Goal: Find specific page/section: Find specific page/section

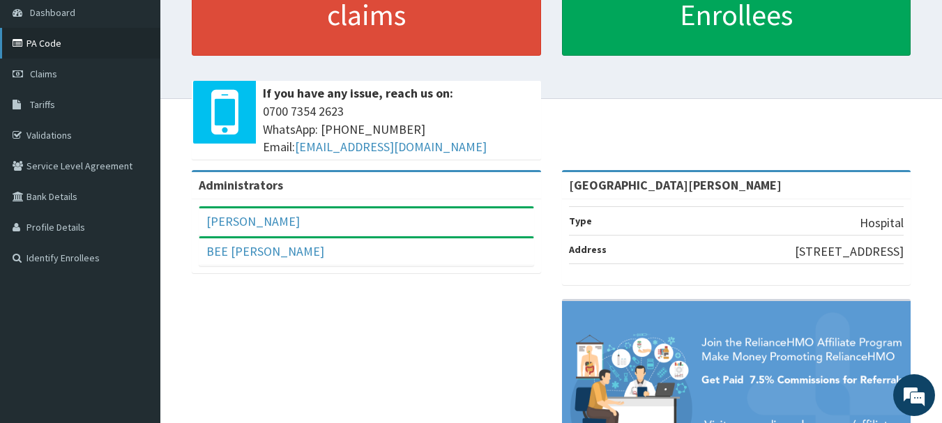
click at [44, 40] on link "PA Code" at bounding box center [80, 43] width 160 height 31
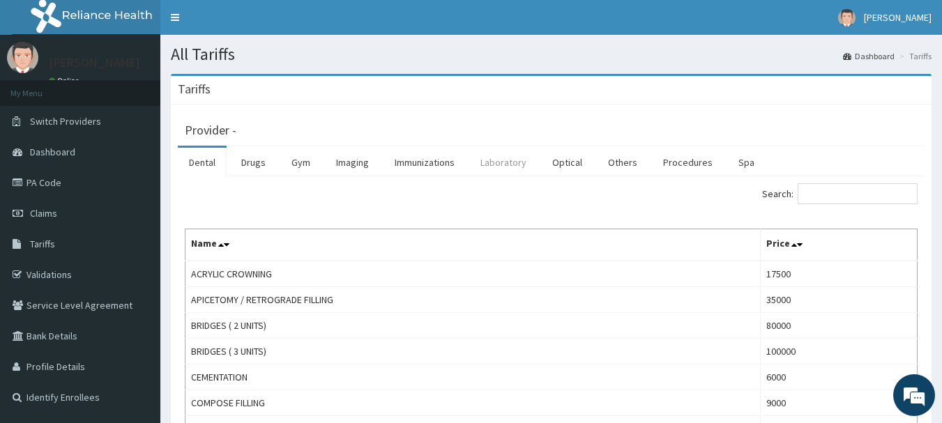
click at [513, 165] on link "Laboratory" at bounding box center [503, 162] width 68 height 29
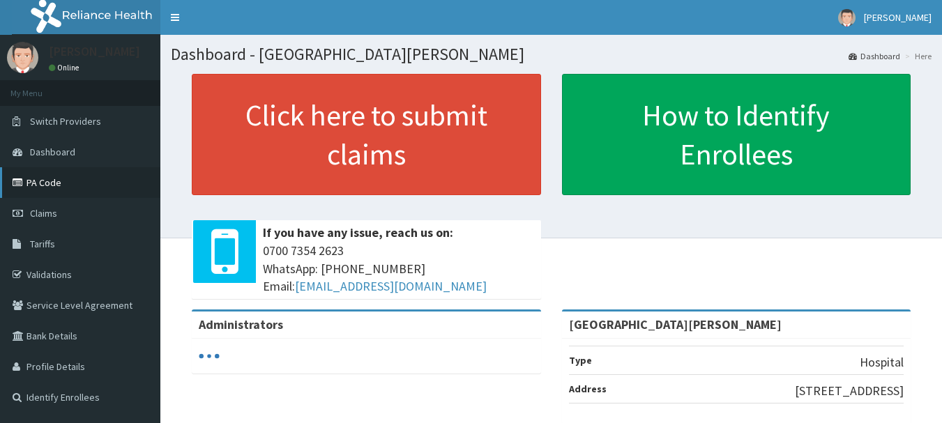
click at [44, 186] on link "PA Code" at bounding box center [80, 182] width 160 height 31
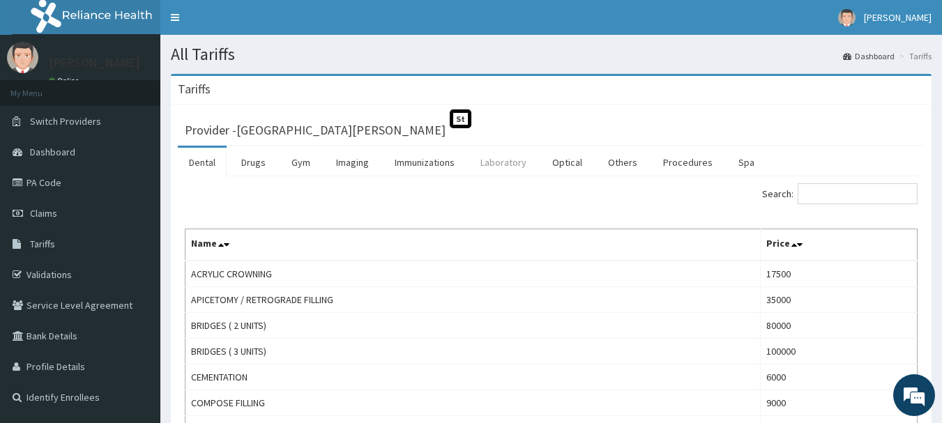
click at [487, 157] on link "Laboratory" at bounding box center [503, 162] width 68 height 29
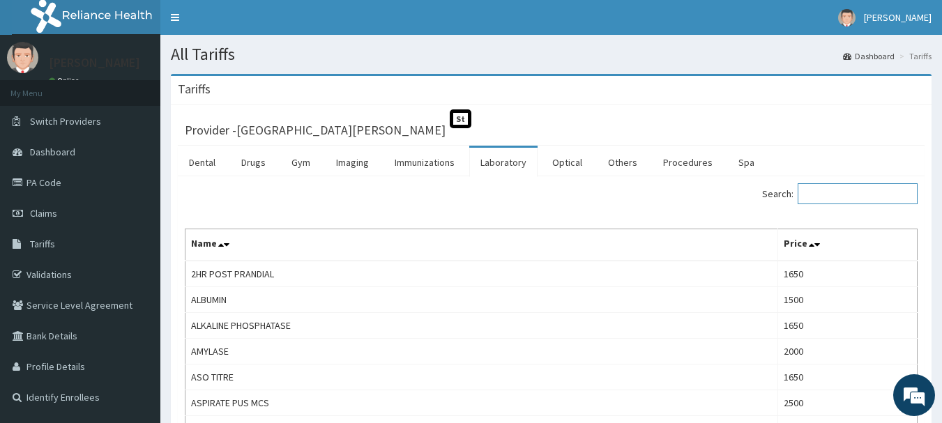
click at [856, 194] on input "Search:" at bounding box center [858, 193] width 120 height 21
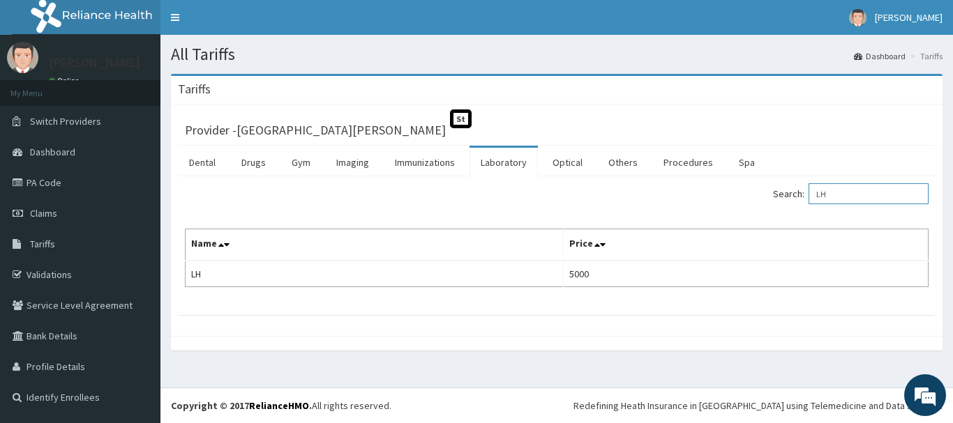
drag, startPoint x: 878, startPoint y: 191, endPoint x: 746, endPoint y: 190, distance: 131.8
click at [746, 190] on div "Search: LH" at bounding box center [747, 195] width 361 height 24
type input "LH"
click at [335, 167] on link "Imaging" at bounding box center [352, 162] width 55 height 29
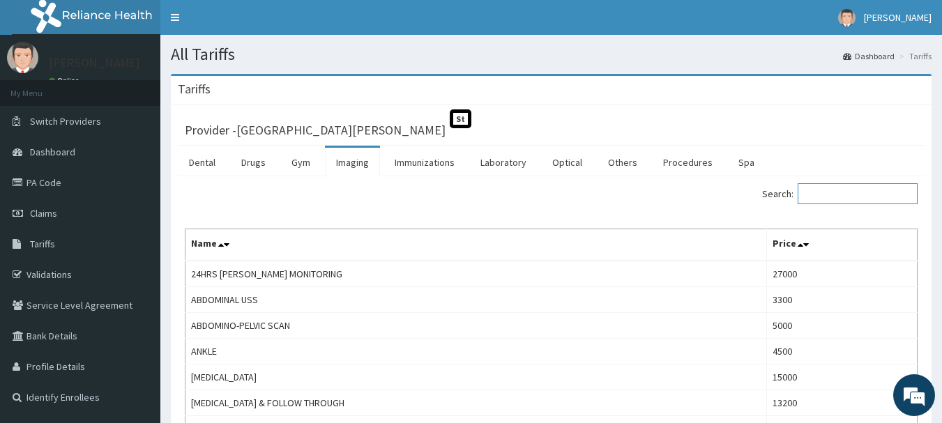
click at [868, 203] on input "Search:" at bounding box center [858, 193] width 120 height 21
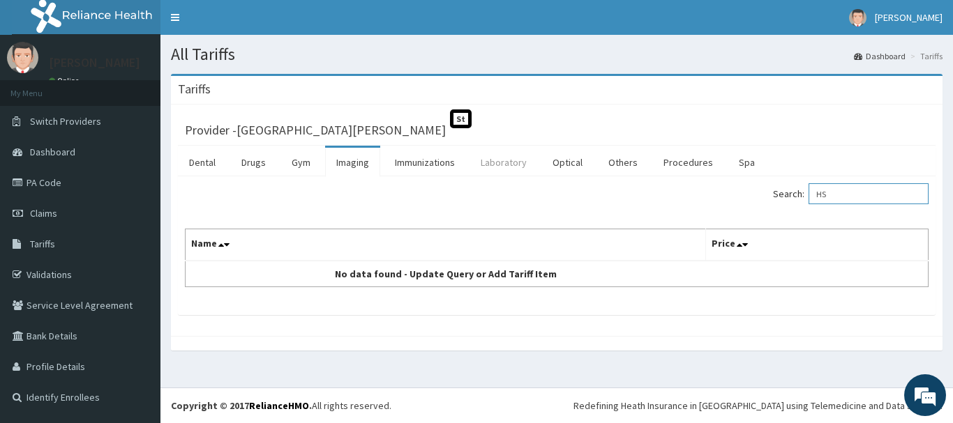
type input "HS"
click at [509, 163] on link "Laboratory" at bounding box center [503, 162] width 68 height 29
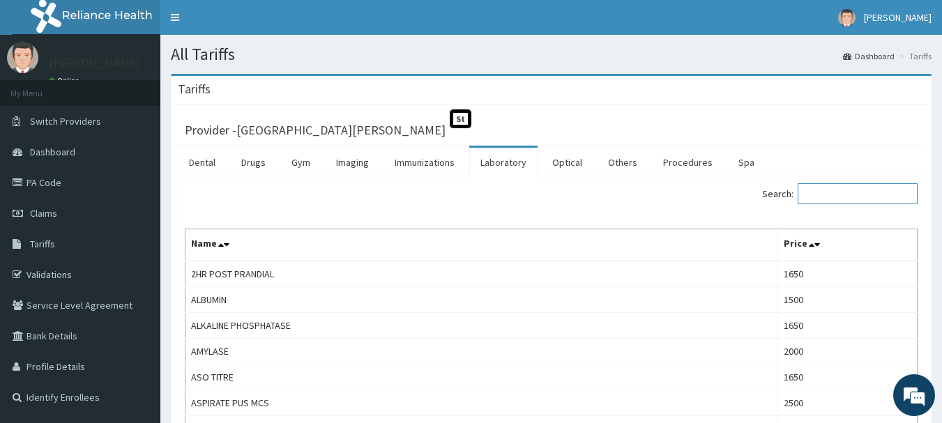
click at [842, 193] on input "Search:" at bounding box center [858, 193] width 120 height 21
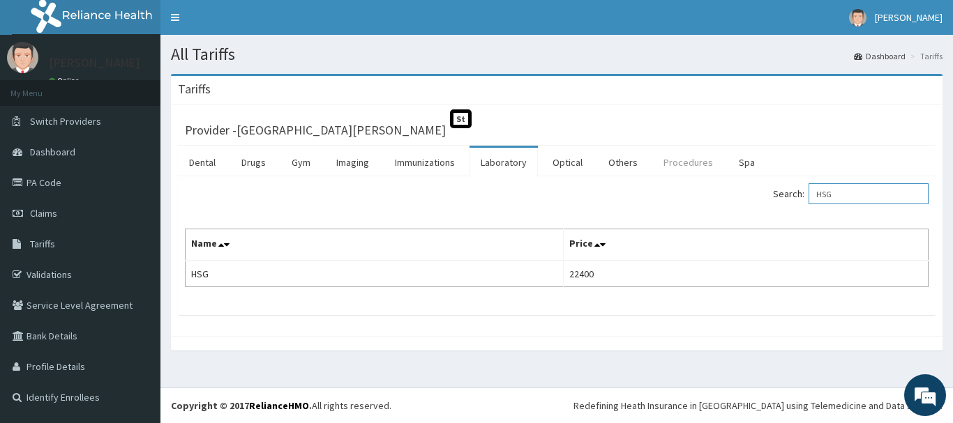
type input "HSG"
click at [663, 157] on link "Procedures" at bounding box center [688, 162] width 72 height 29
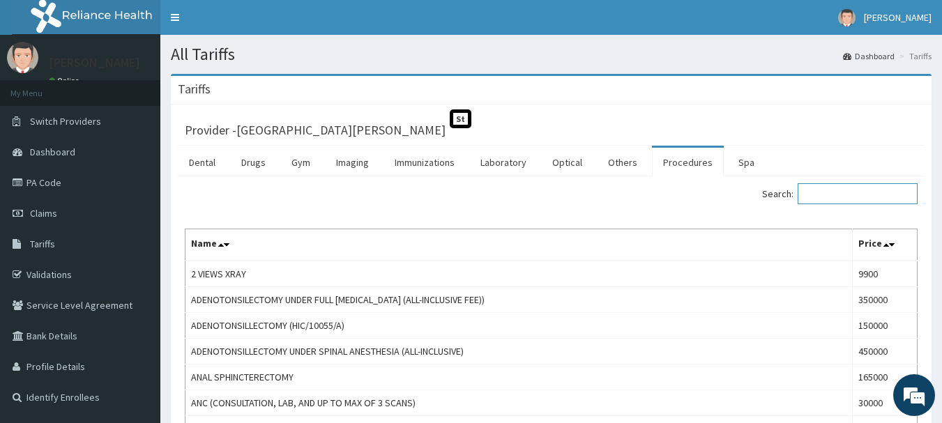
click at [843, 191] on input "Search:" at bounding box center [858, 193] width 120 height 21
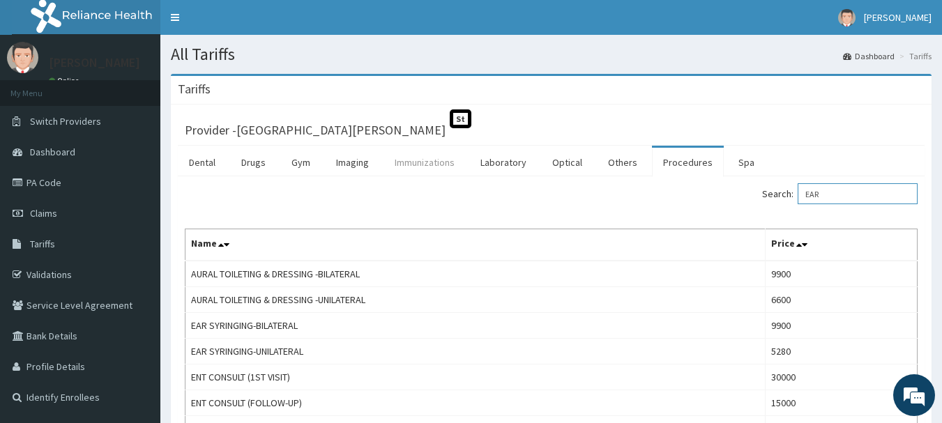
type input "EAR"
click at [460, 167] on link "Immunizations" at bounding box center [425, 162] width 82 height 29
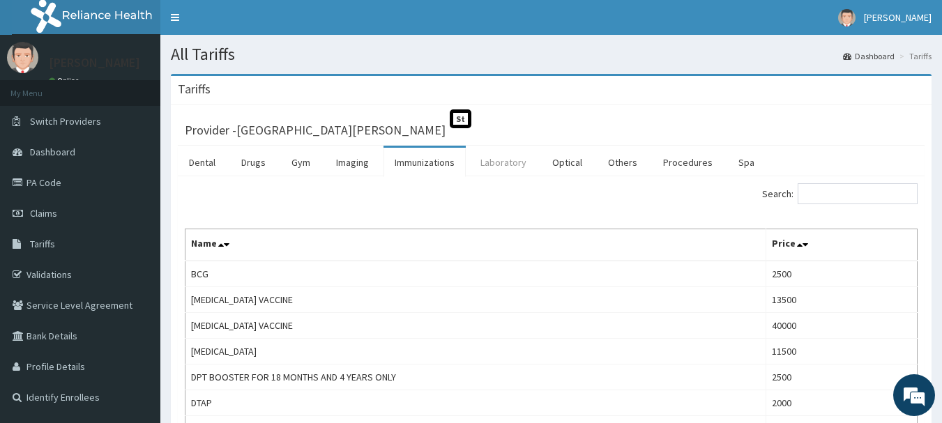
click at [499, 163] on link "Laboratory" at bounding box center [503, 162] width 68 height 29
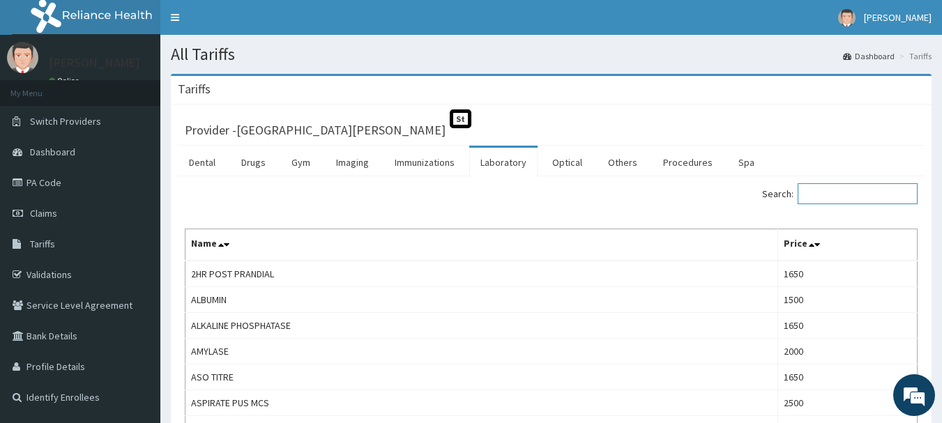
click at [847, 189] on input "Search:" at bounding box center [858, 193] width 120 height 21
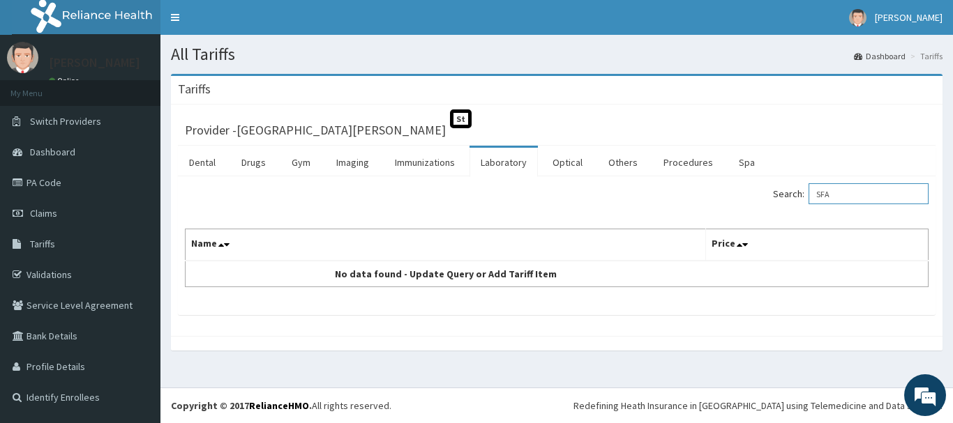
drag, startPoint x: 847, startPoint y: 189, endPoint x: 792, endPoint y: 202, distance: 56.7
click at [792, 202] on label "Search: SFA" at bounding box center [851, 193] width 156 height 21
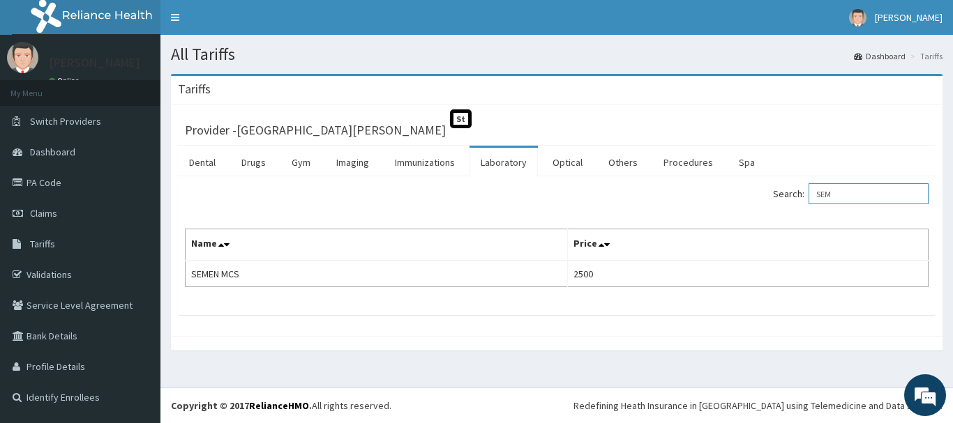
click at [859, 199] on input "SEM" at bounding box center [868, 193] width 120 height 21
type input "S"
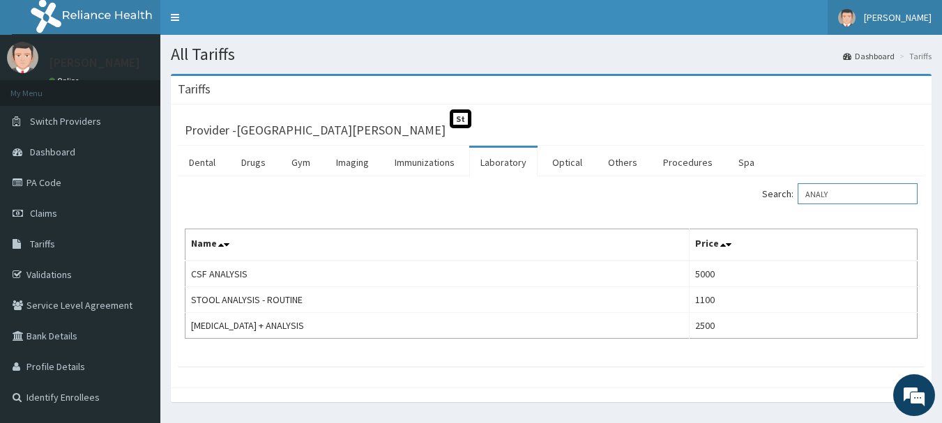
type input "ANALY"
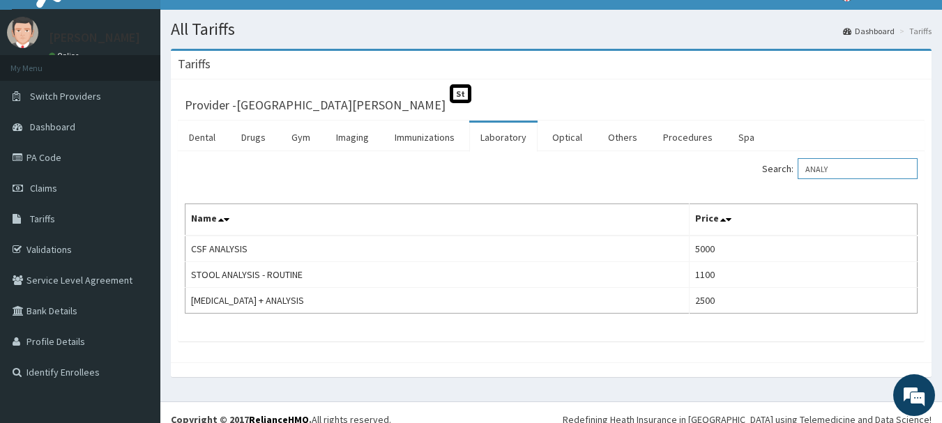
scroll to position [39, 0]
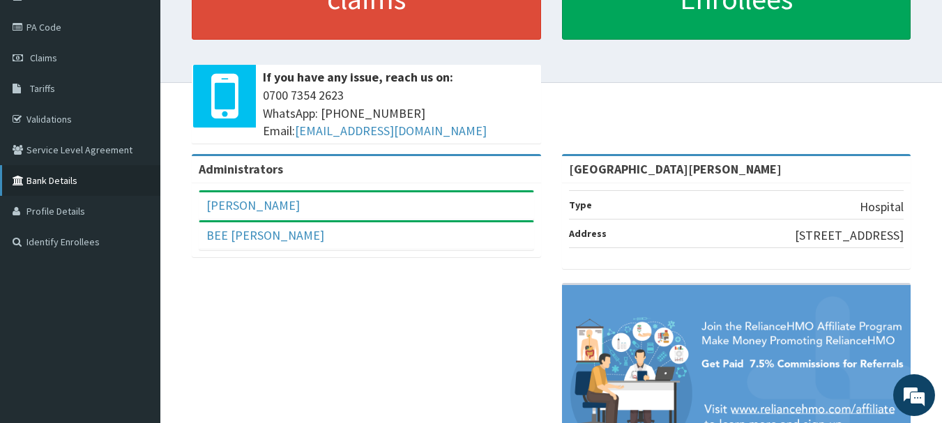
scroll to position [70, 0]
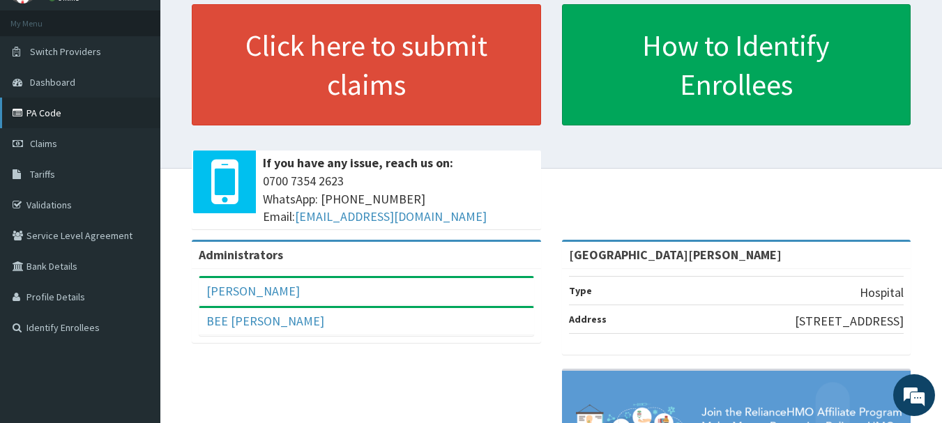
click at [36, 114] on link "PA Code" at bounding box center [80, 113] width 160 height 31
